Goal: Obtain resource: Obtain resource

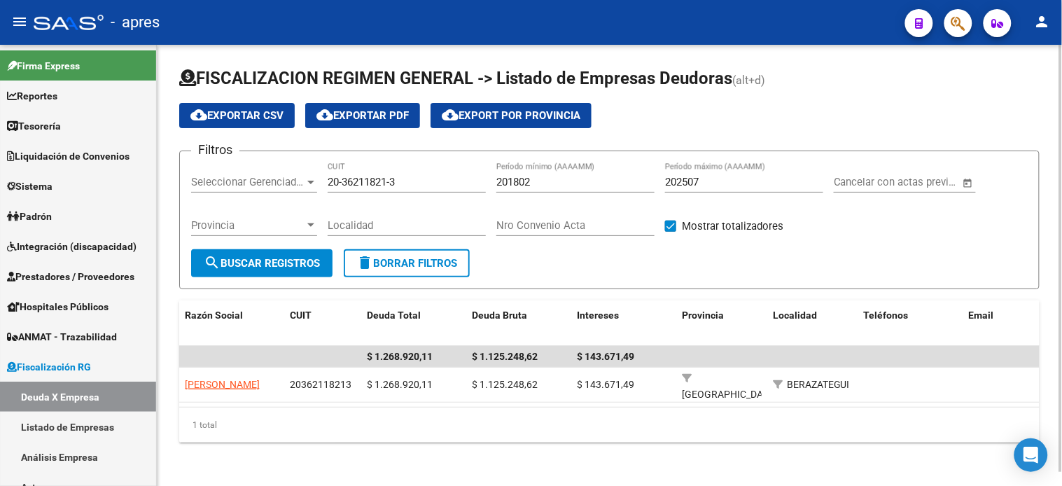
click at [366, 179] on input "20-36211821-3" at bounding box center [406, 182] width 158 height 13
paste input
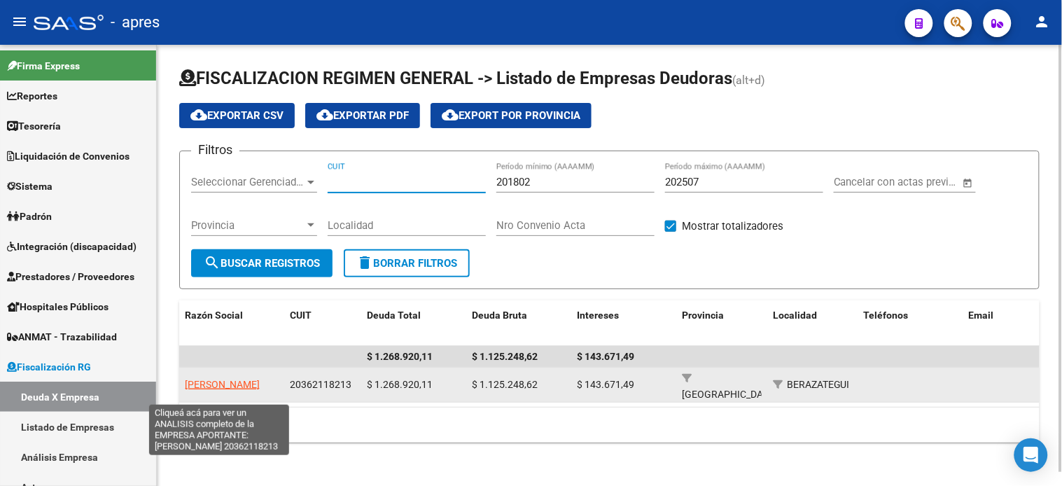
click at [222, 379] on span "[PERSON_NAME]" at bounding box center [222, 384] width 75 height 11
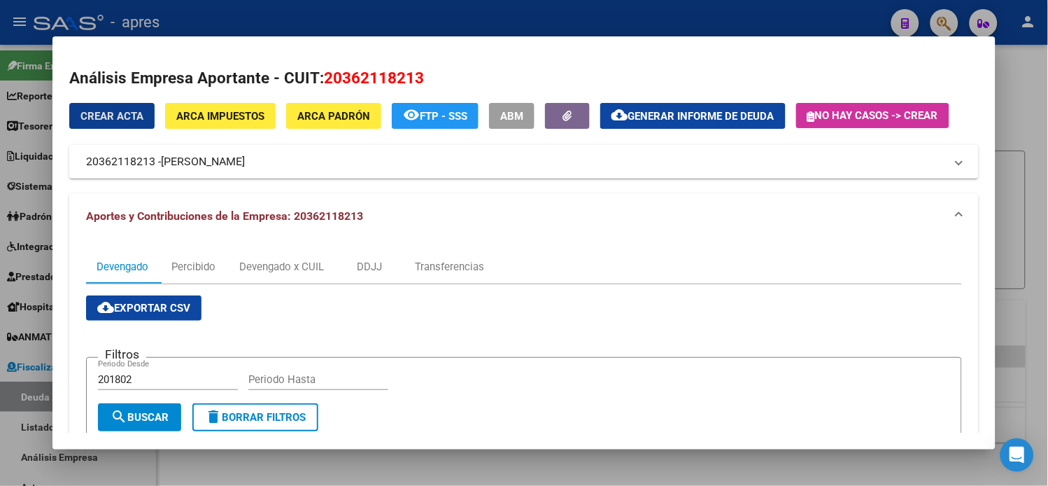
click at [660, 110] on span "Generar informe de deuda" at bounding box center [701, 116] width 146 height 13
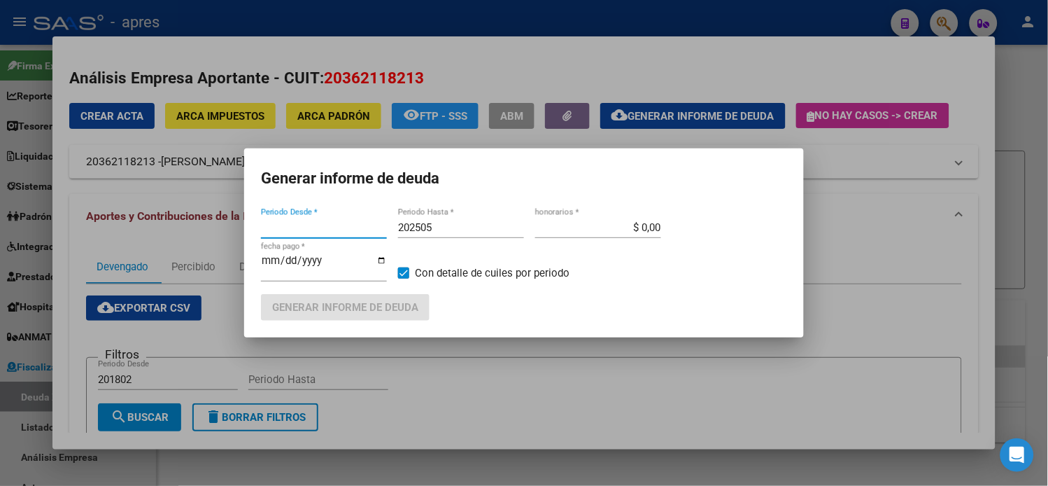
type input "201802"
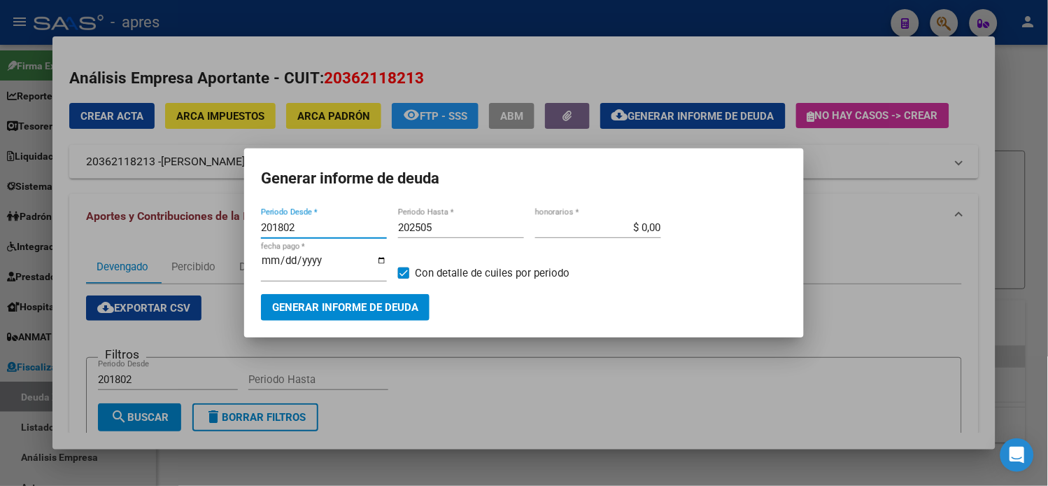
click at [457, 234] on input "202505" at bounding box center [461, 227] width 126 height 13
type input "202507"
click at [399, 295] on button "Generar informe de deuda" at bounding box center [345, 307] width 169 height 26
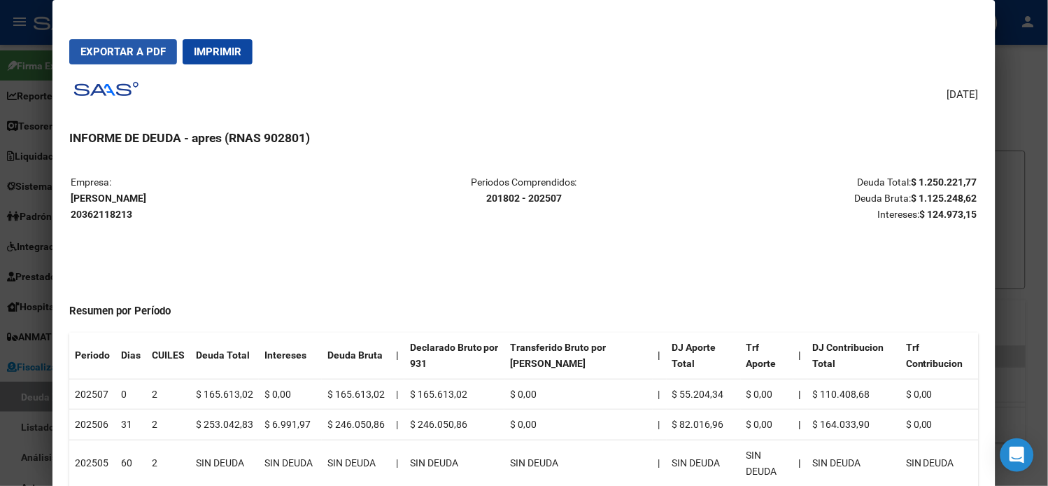
click at [134, 57] on span "Exportar a PDF" at bounding box center [122, 51] width 85 height 13
